Goal: Information Seeking & Learning: Learn about a topic

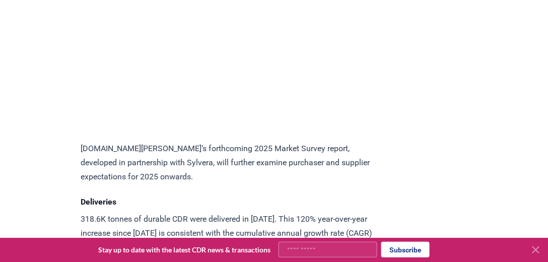
scroll to position [4871, 0]
